Goal: Navigation & Orientation: Find specific page/section

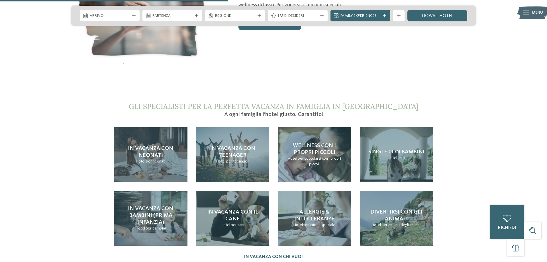
scroll to position [1308, 0]
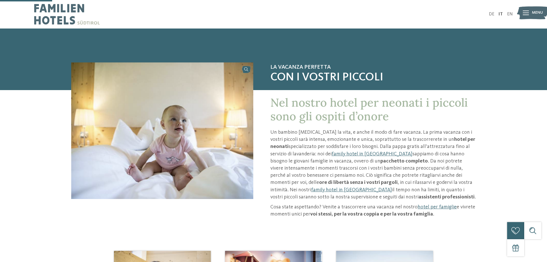
scroll to position [116, 0]
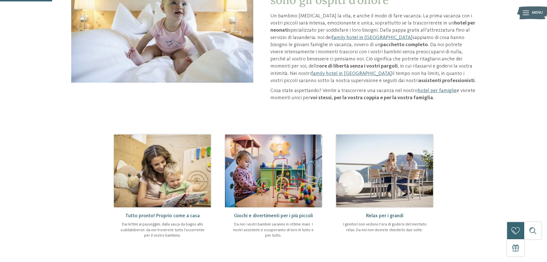
click at [277, 196] on img at bounding box center [273, 171] width 97 height 72
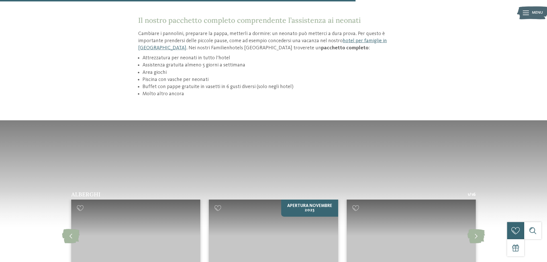
scroll to position [930, 0]
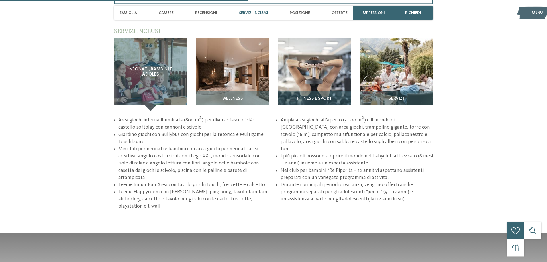
scroll to position [843, 0]
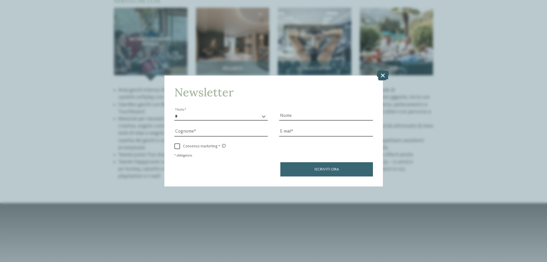
click at [384, 76] on icon at bounding box center [383, 75] width 12 height 10
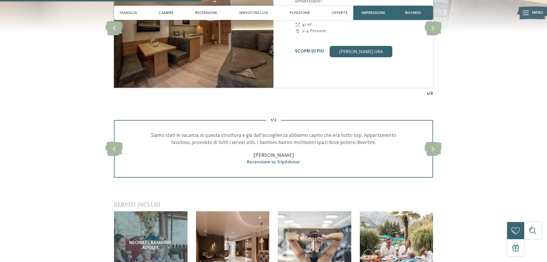
scroll to position [494, 0]
